Goal: Transaction & Acquisition: Purchase product/service

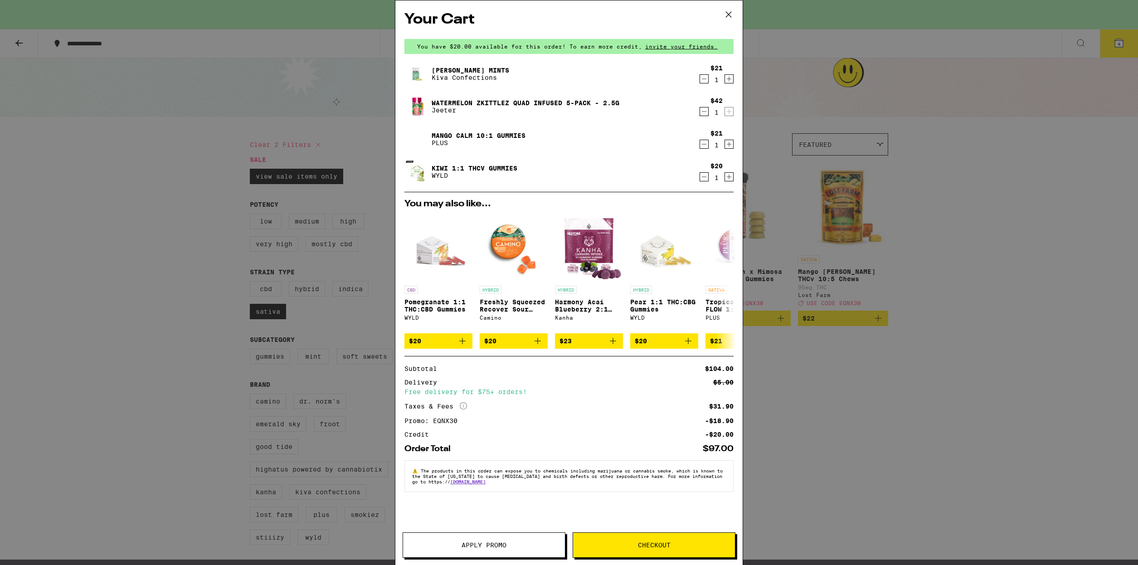
click at [653, 545] on span "Checkout" at bounding box center [654, 545] width 33 height 6
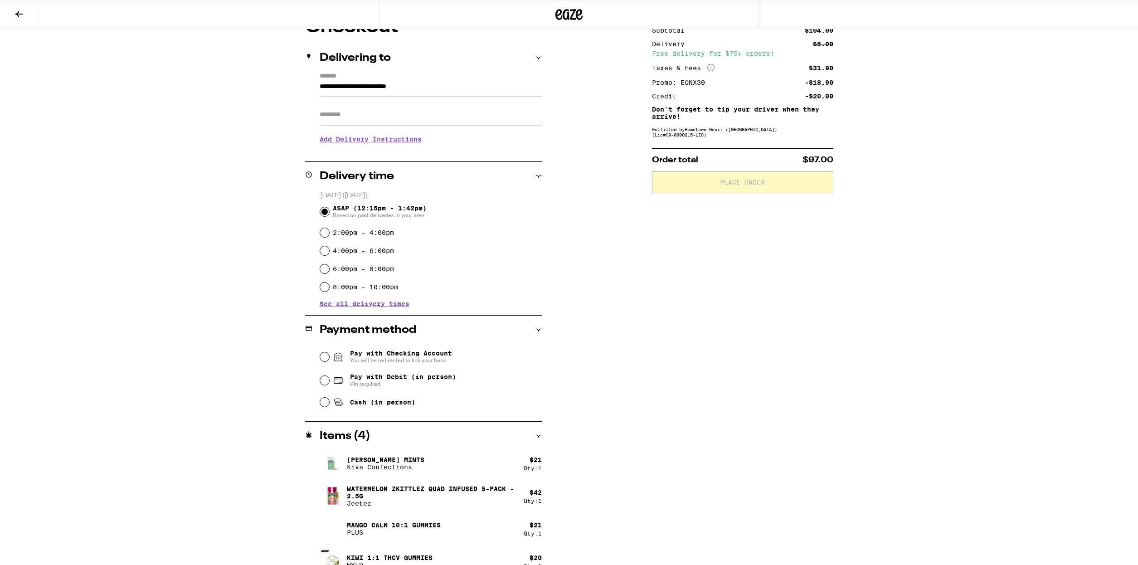
scroll to position [108, 0]
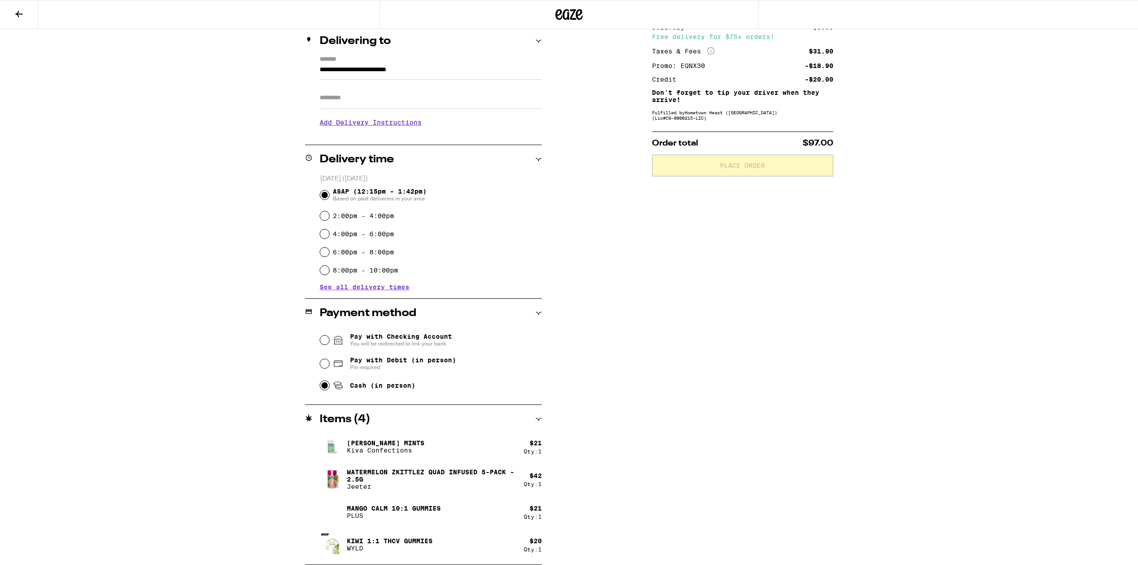
click at [324, 387] on input "Cash (in person)" at bounding box center [324, 385] width 9 height 9
radio input "true"
click at [769, 169] on span "Place Order" at bounding box center [743, 165] width 166 height 6
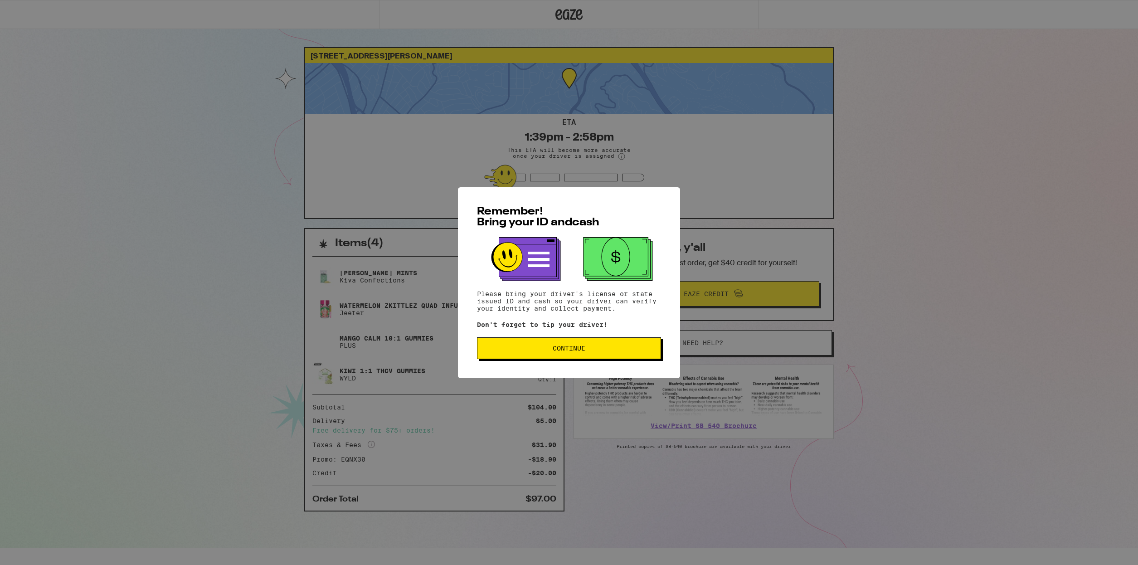
click at [589, 354] on button "Continue" at bounding box center [569, 348] width 184 height 22
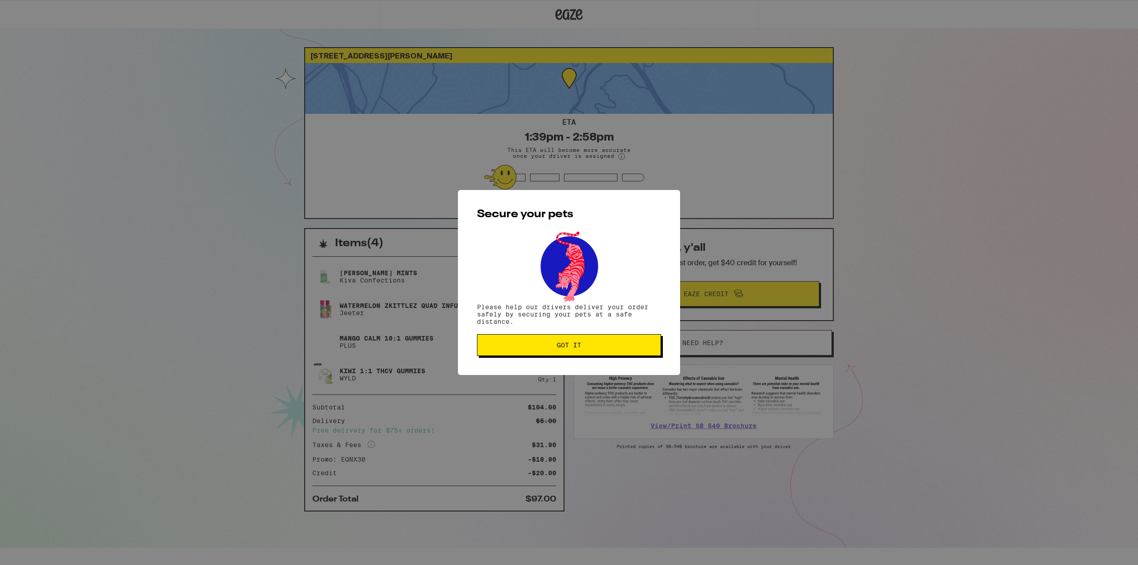
click at [589, 351] on button "Got it" at bounding box center [569, 345] width 184 height 22
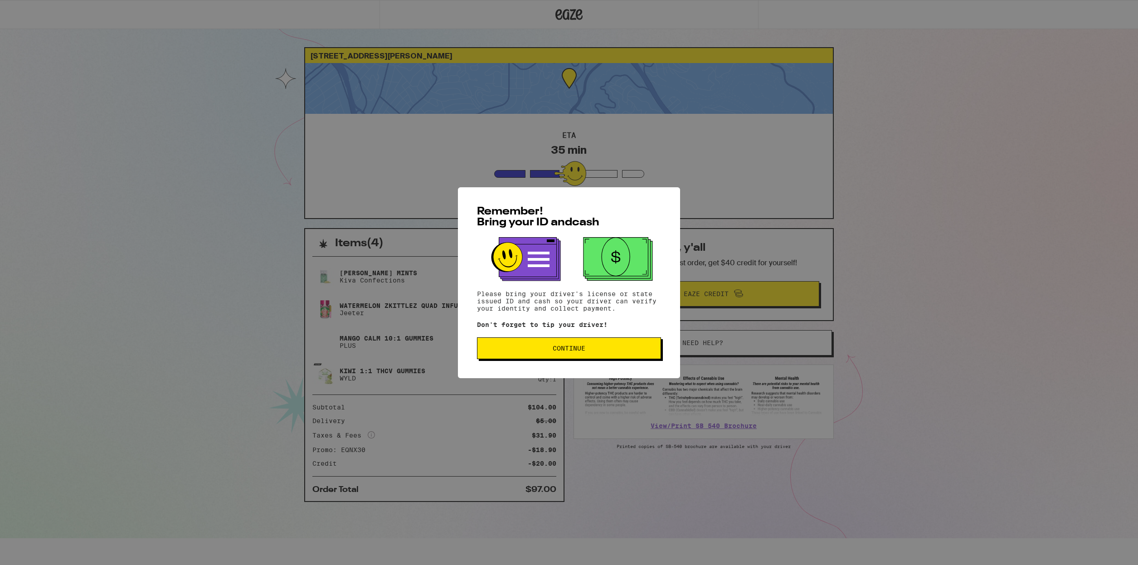
click at [567, 351] on span "Continue" at bounding box center [569, 348] width 33 height 6
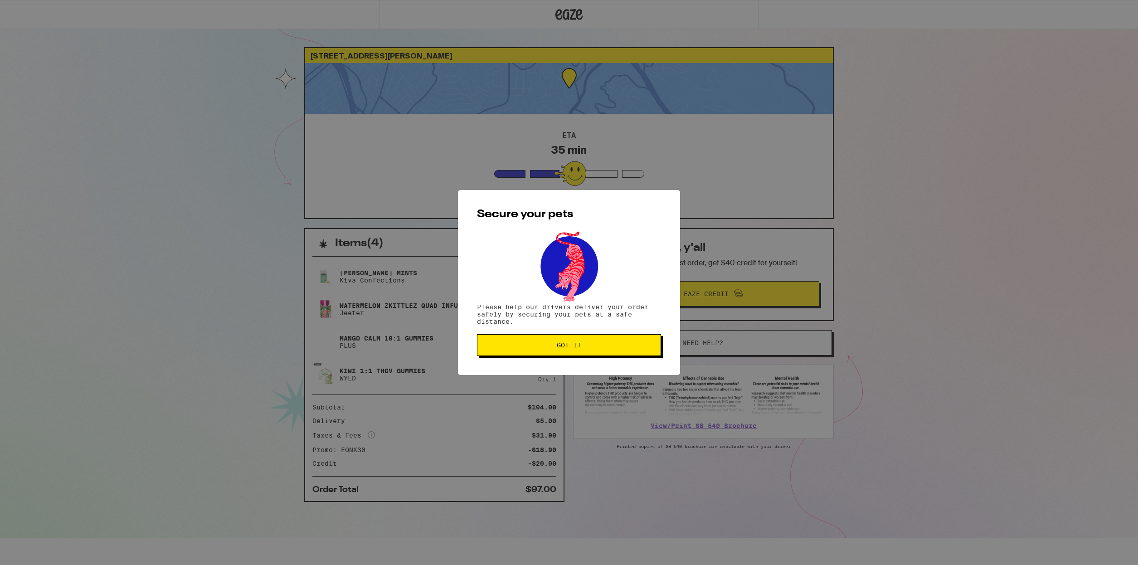
click at [570, 348] on span "Got it" at bounding box center [569, 345] width 24 height 6
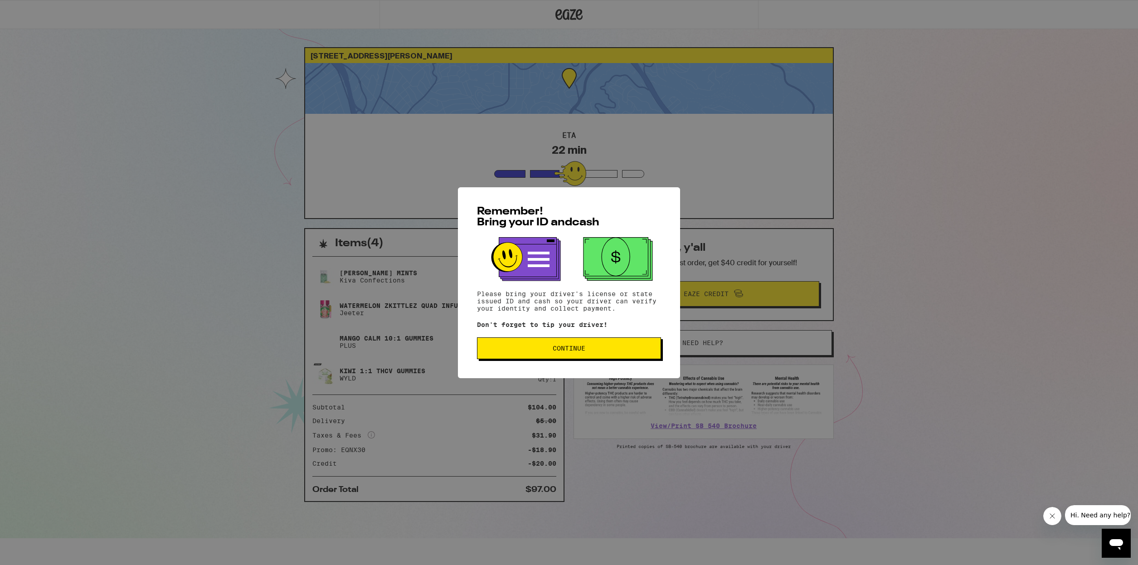
click at [519, 351] on span "Continue" at bounding box center [569, 348] width 169 height 6
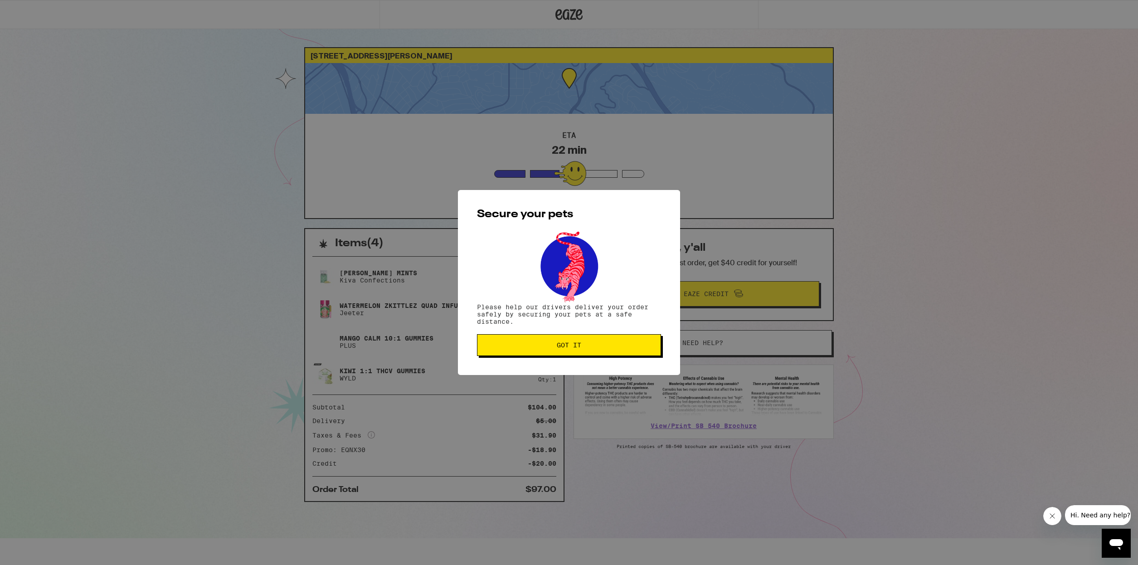
click at [519, 351] on button "Got it" at bounding box center [569, 345] width 184 height 22
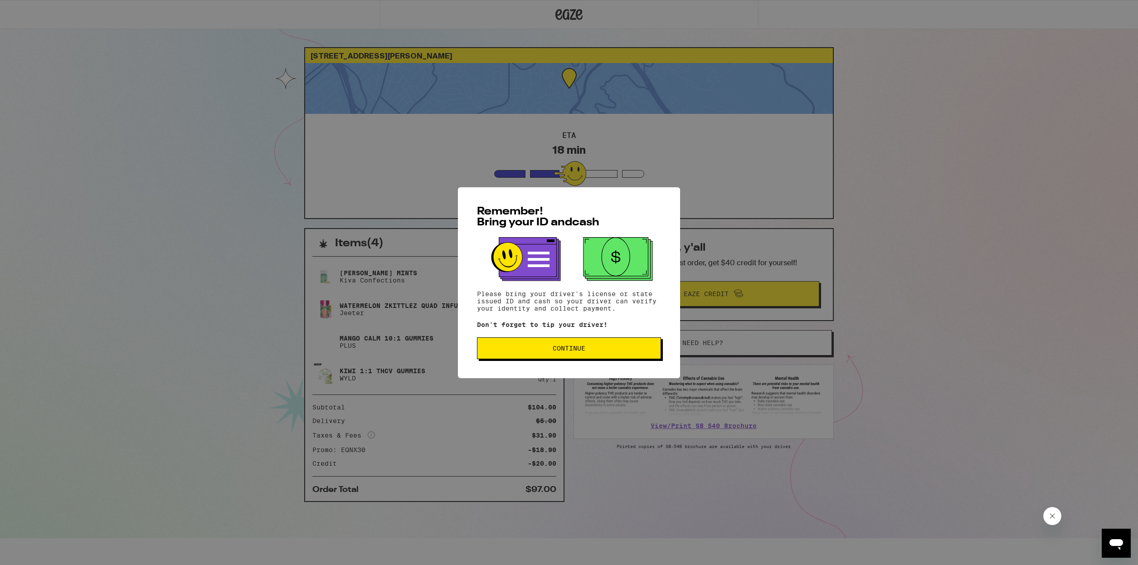
click at [547, 354] on button "Continue" at bounding box center [569, 348] width 184 height 22
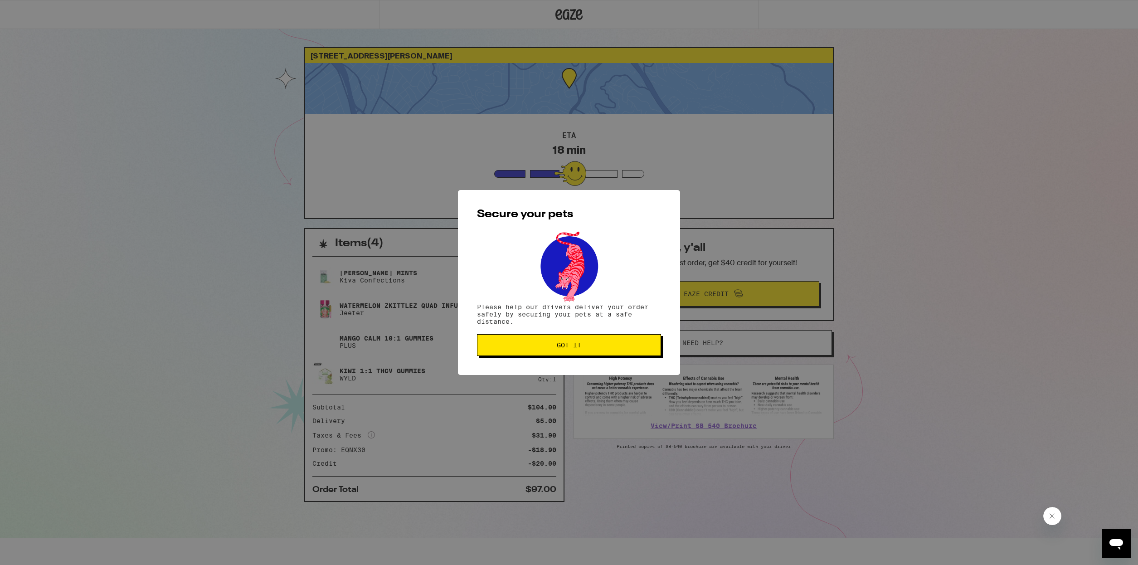
click at [547, 354] on button "Got it" at bounding box center [569, 345] width 184 height 22
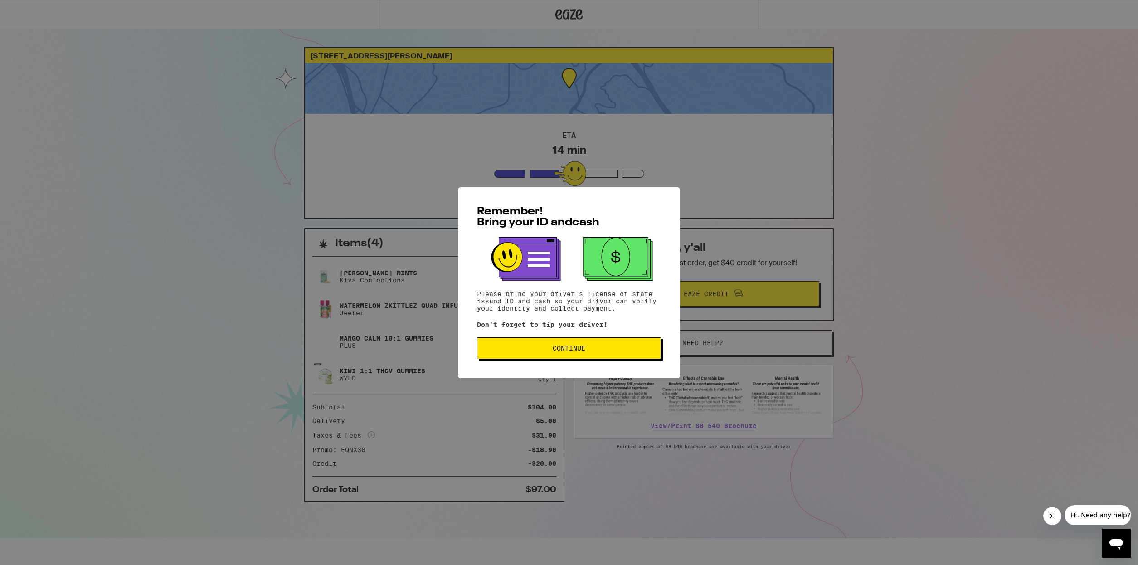
click at [570, 351] on span "Continue" at bounding box center [569, 348] width 33 height 6
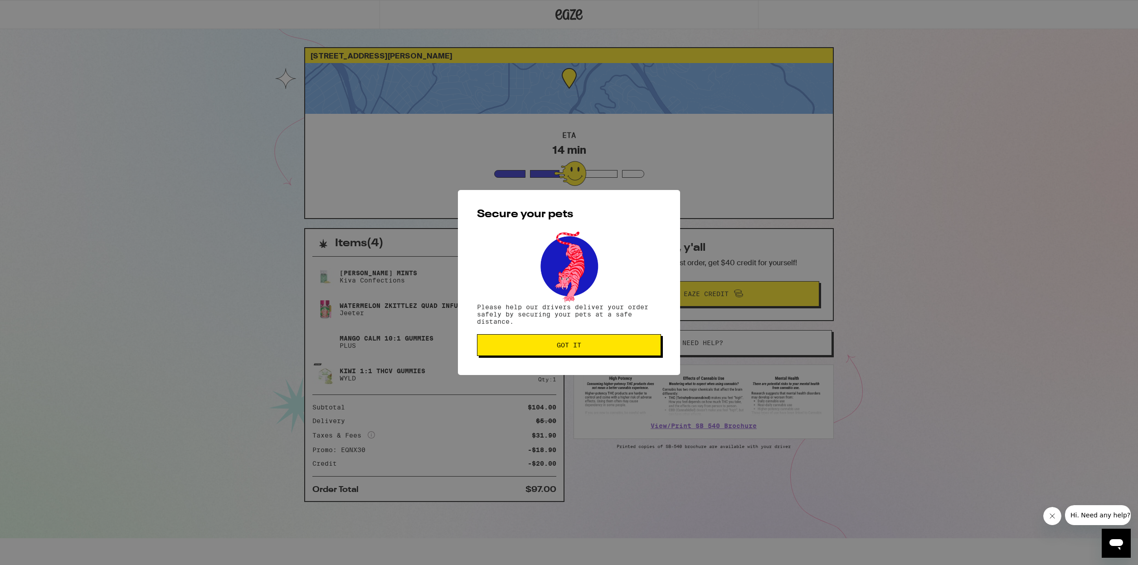
click at [571, 351] on button "Got it" at bounding box center [569, 345] width 184 height 22
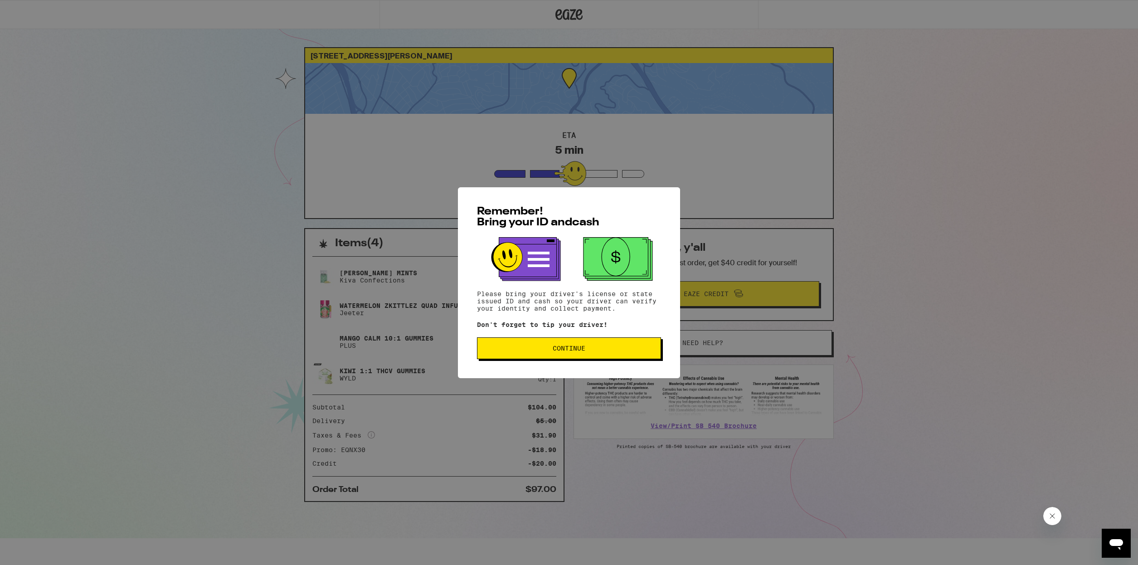
click at [594, 348] on span "Continue" at bounding box center [569, 348] width 169 height 6
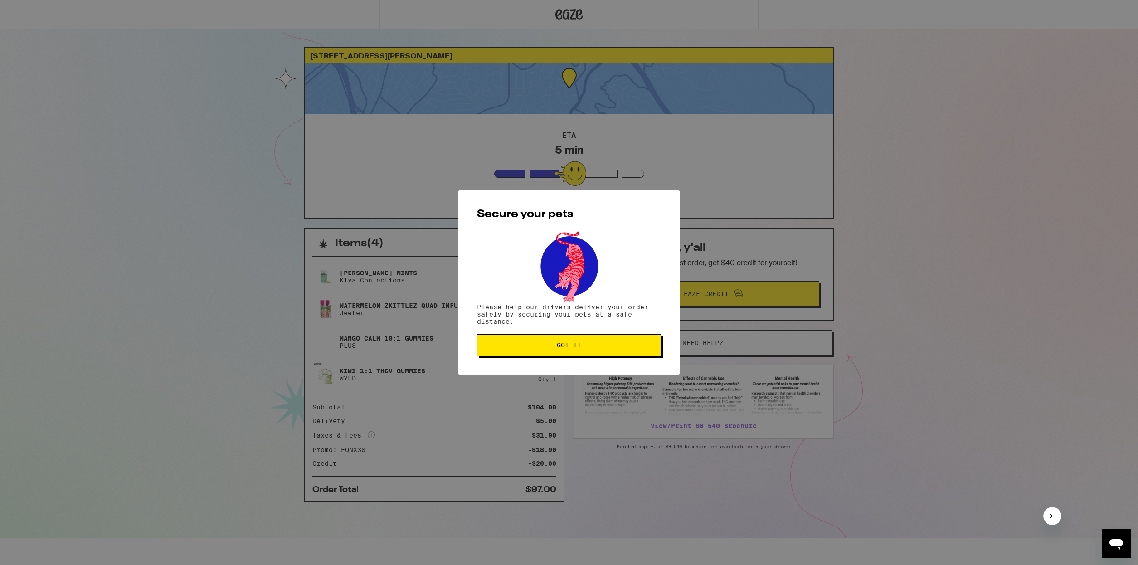
click at [595, 348] on span "Got it" at bounding box center [569, 345] width 169 height 6
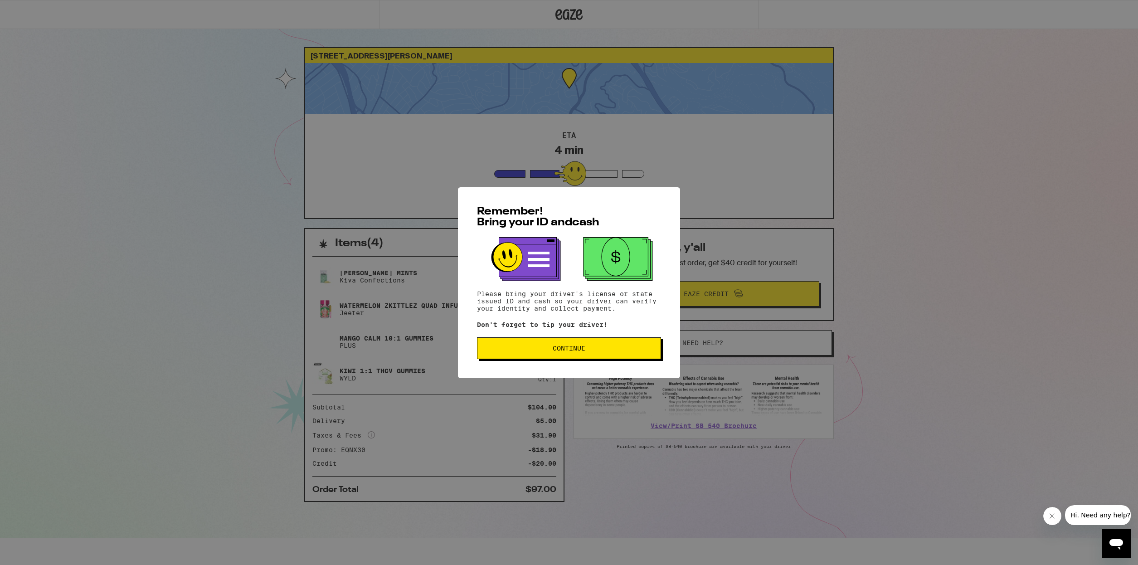
click at [600, 351] on span "Continue" at bounding box center [569, 348] width 169 height 6
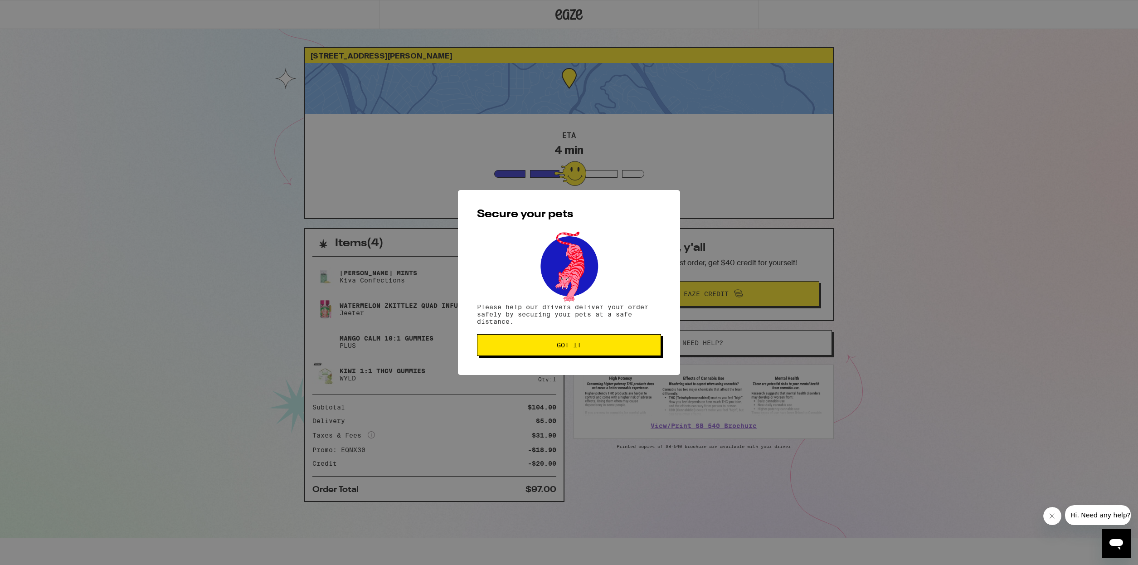
click at [601, 351] on button "Got it" at bounding box center [569, 345] width 184 height 22
